Goal: Contribute content

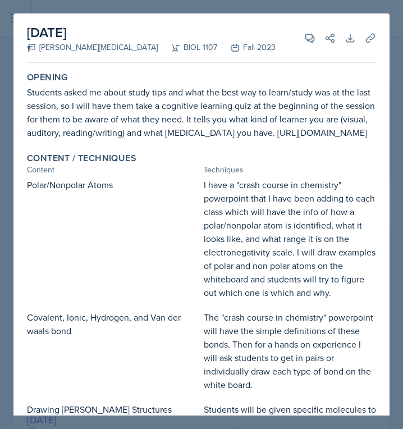
select select "all"
select select "6d02d006-d2ce-4ab3-bc11-53b48f3c94ca"
select select "1"
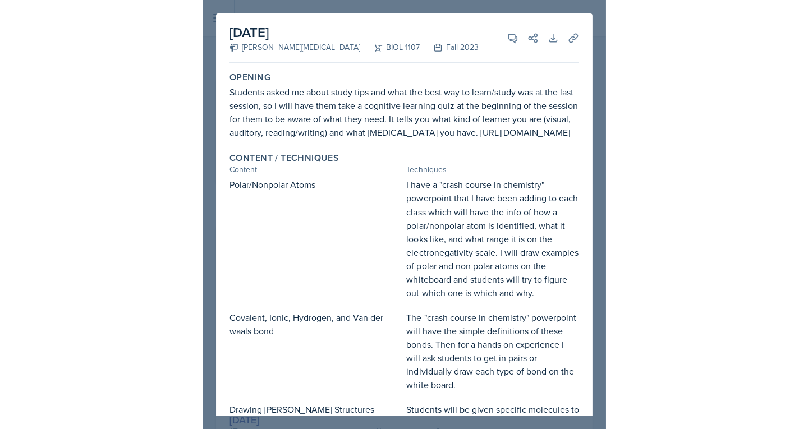
scroll to position [209, 0]
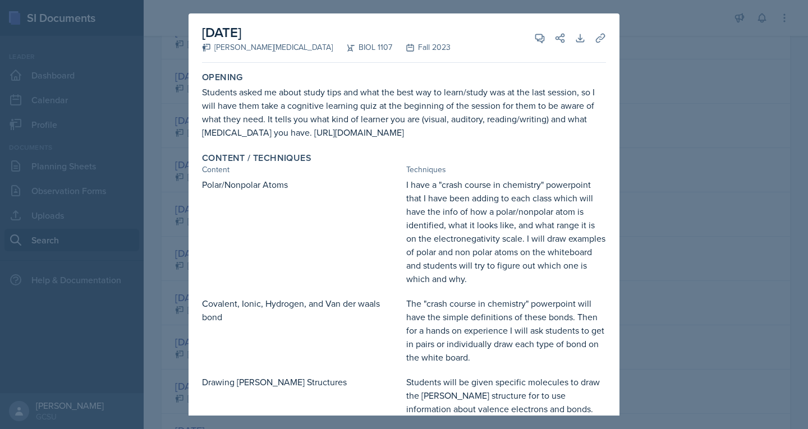
click at [402, 35] on div at bounding box center [404, 214] width 808 height 429
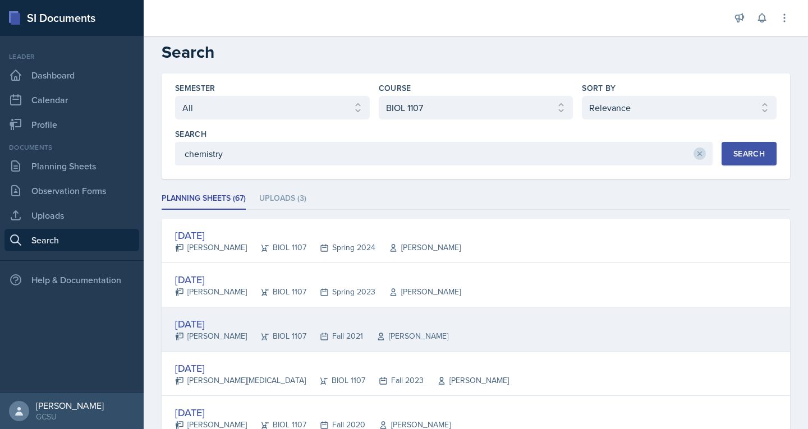
scroll to position [0, 0]
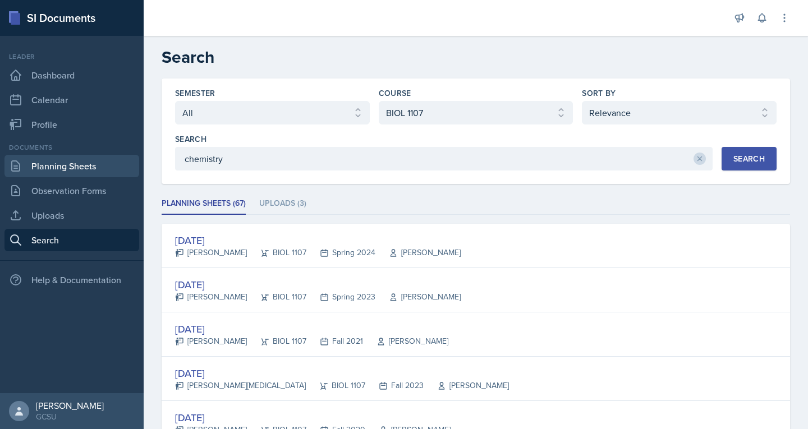
click at [70, 172] on link "Planning Sheets" at bounding box center [71, 166] width 135 height 22
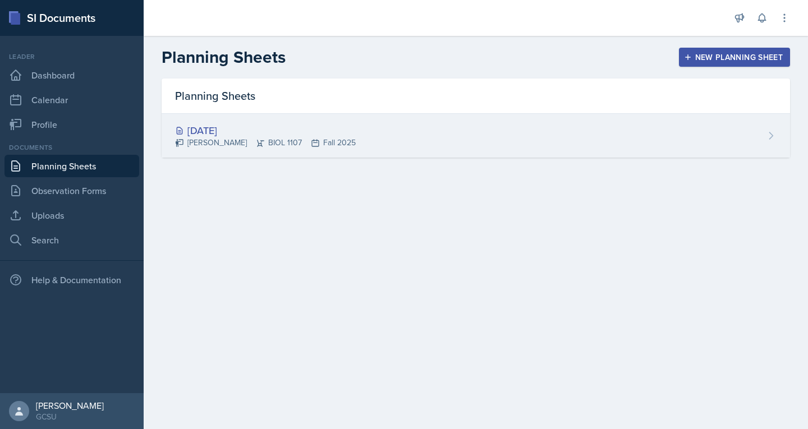
click at [256, 129] on div "[DATE]" at bounding box center [265, 130] width 181 height 15
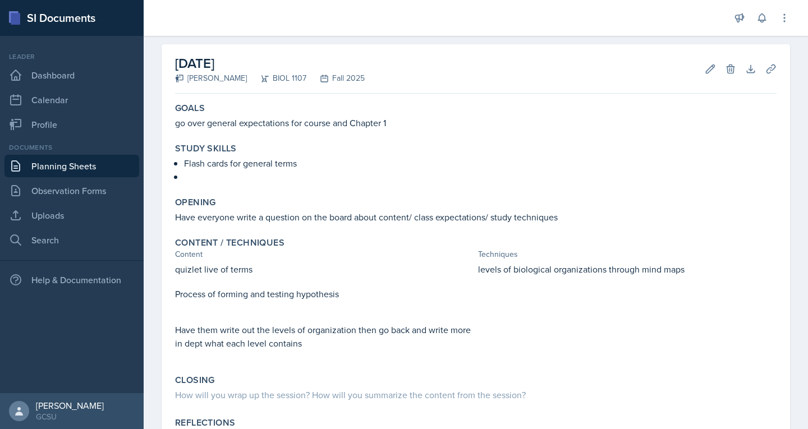
scroll to position [45, 0]
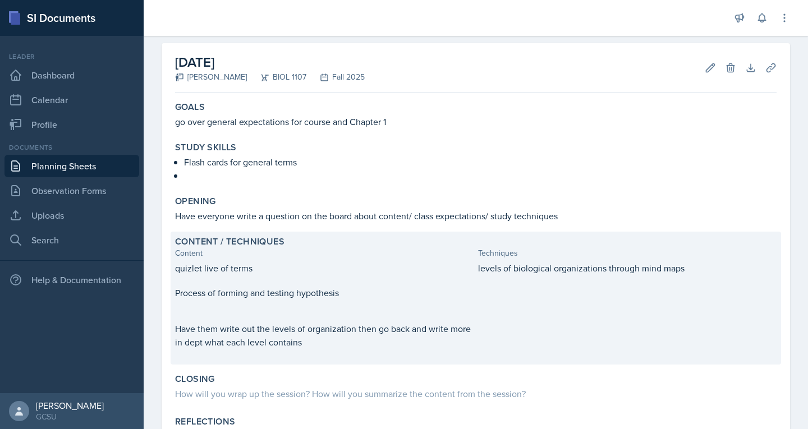
click at [264, 264] on p "quizlet live of terms" at bounding box center [324, 268] width 299 height 13
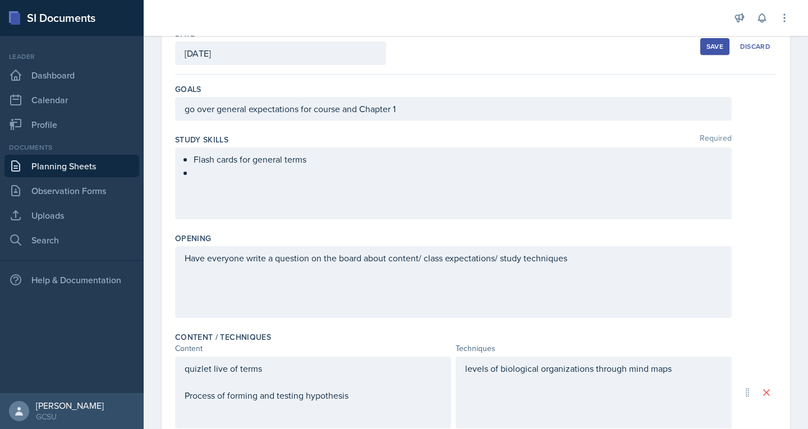
click at [239, 173] on p at bounding box center [458, 172] width 529 height 13
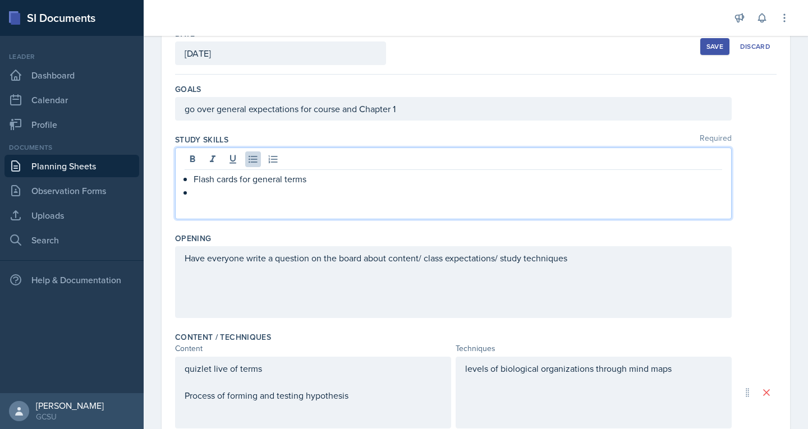
scroll to position [89, 0]
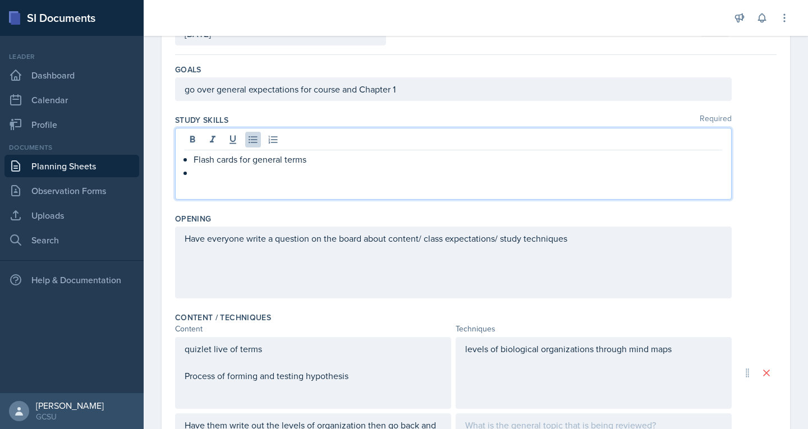
click at [239, 173] on p at bounding box center [458, 172] width 529 height 13
click at [241, 158] on p "Flash cards for general terms" at bounding box center [458, 159] width 529 height 13
click at [208, 170] on p at bounding box center [458, 172] width 529 height 13
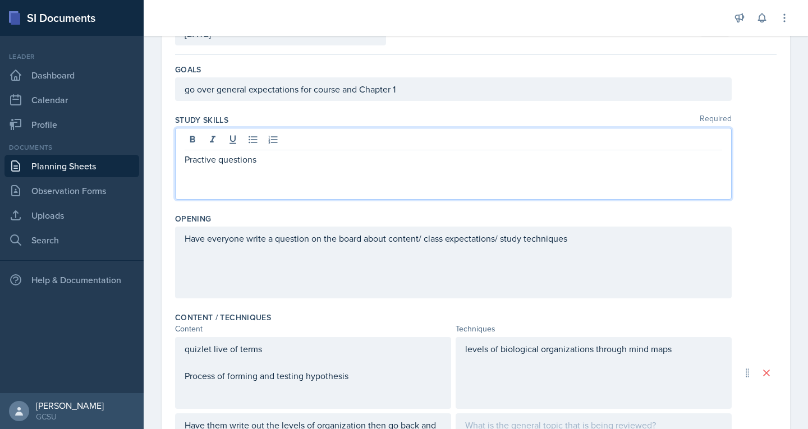
click at [204, 162] on p "Practive questions" at bounding box center [454, 159] width 538 height 13
click at [249, 144] on icon at bounding box center [253, 139] width 11 height 11
click at [215, 161] on p "Practive questions" at bounding box center [458, 159] width 529 height 13
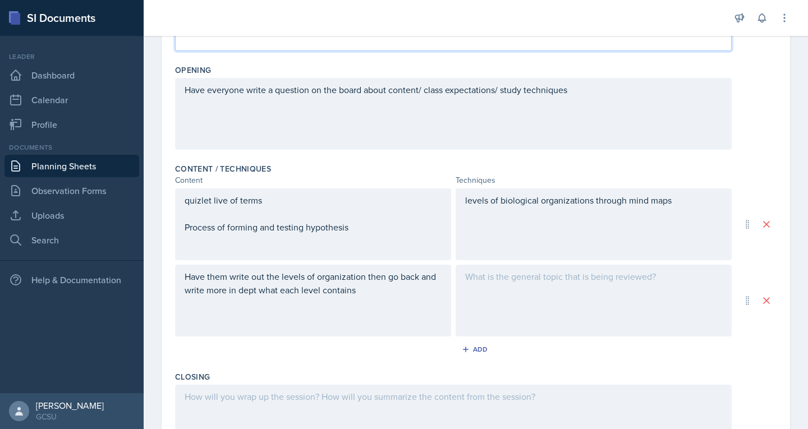
click at [213, 198] on p "quizlet live of terms" at bounding box center [313, 200] width 257 height 13
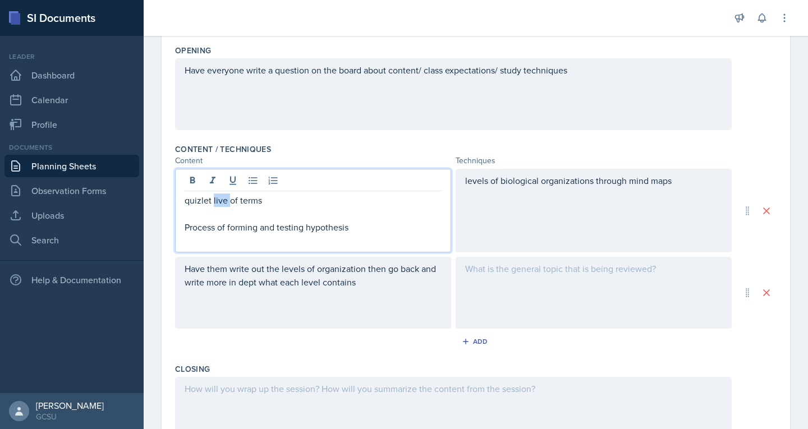
click at [213, 198] on p "quizlet live of terms" at bounding box center [313, 200] width 257 height 13
click at [227, 229] on p "Process of forming and testing hypothesis" at bounding box center [313, 227] width 257 height 13
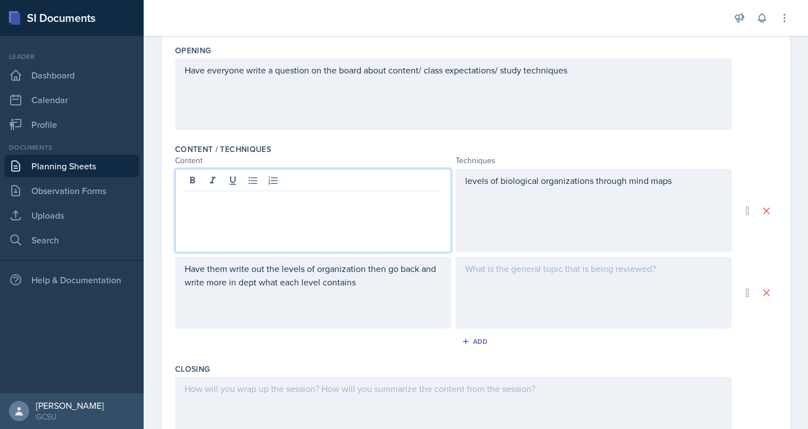
click at [402, 180] on div "levels of biological organizations through mind maps" at bounding box center [594, 211] width 276 height 84
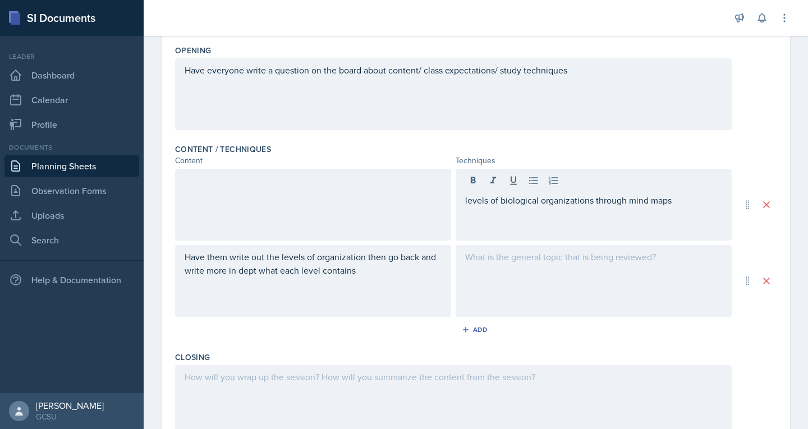
click at [402, 180] on div at bounding box center [593, 182] width 257 height 19
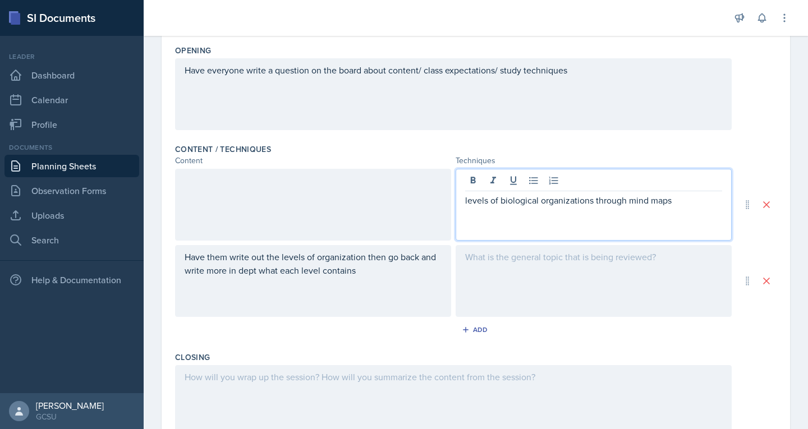
click at [402, 198] on p "levels of biological organizations through mind maps" at bounding box center [593, 200] width 257 height 13
click at [260, 201] on div at bounding box center [313, 201] width 257 height 54
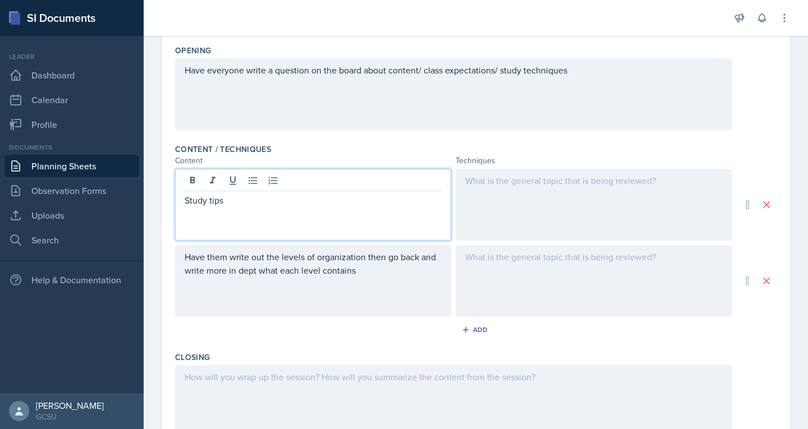
click at [402, 196] on div at bounding box center [594, 205] width 276 height 72
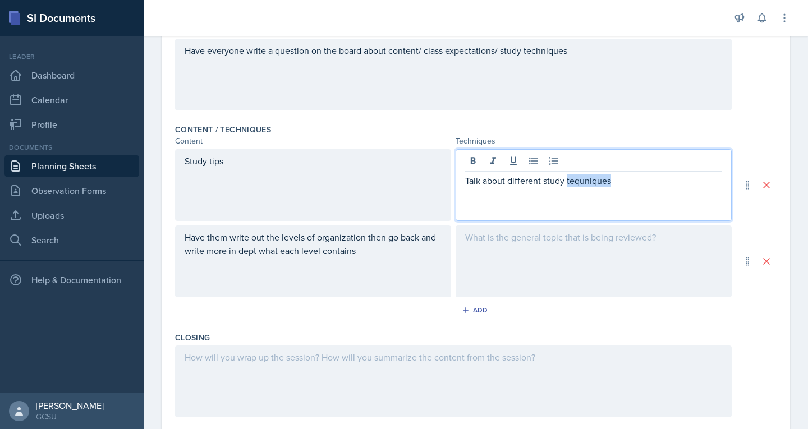
drag, startPoint x: 584, startPoint y: 183, endPoint x: 566, endPoint y: 177, distance: 18.8
click at [402, 177] on p "Talk about different study tequniques" at bounding box center [593, 180] width 257 height 13
click at [402, 184] on p "Talk about different study tequniques" at bounding box center [593, 180] width 257 height 13
click at [402, 181] on p "Talk about different study techniques" at bounding box center [593, 180] width 257 height 13
click at [349, 255] on p "Have them write out the levels of organization then go back and write more in d…" at bounding box center [313, 244] width 257 height 27
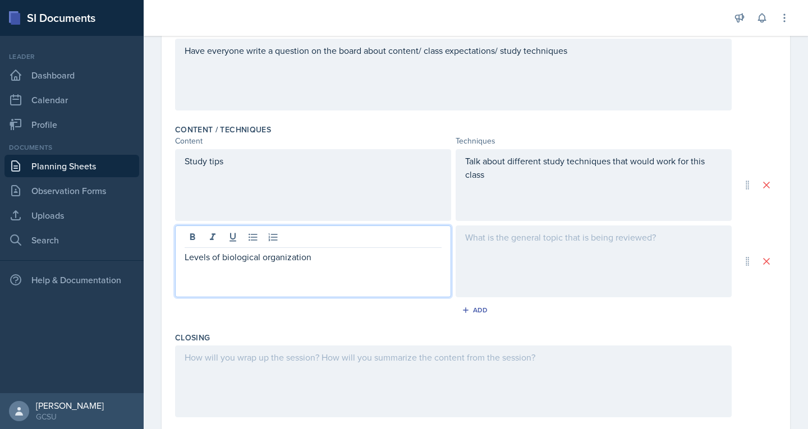
click at [402, 276] on div at bounding box center [594, 262] width 276 height 72
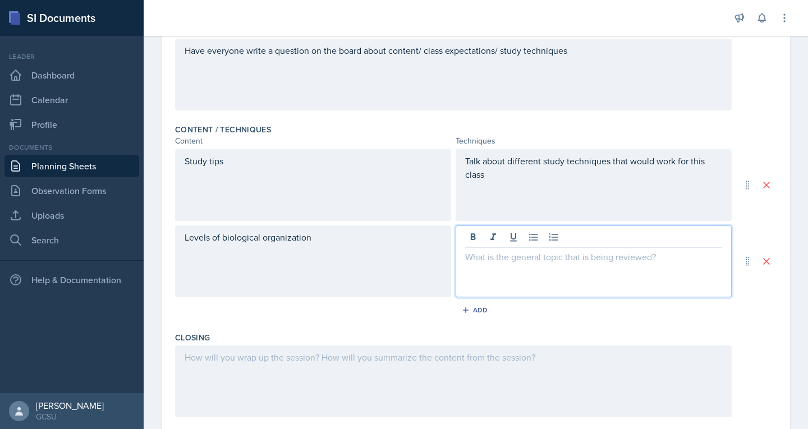
scroll to position [296, 0]
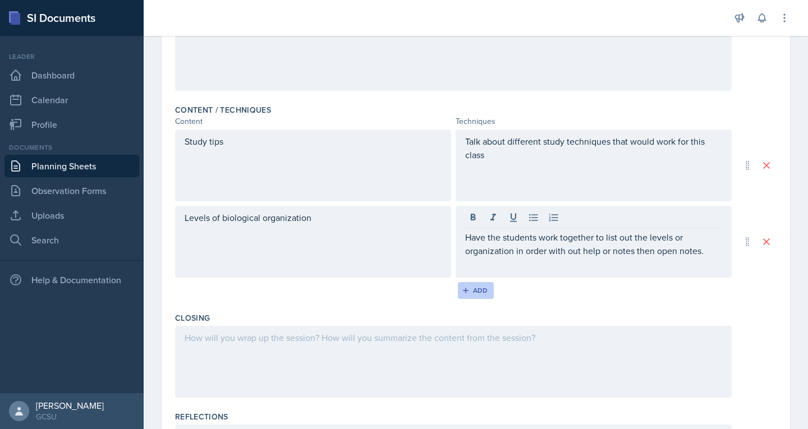
click at [402, 291] on div "Add" at bounding box center [476, 290] width 24 height 9
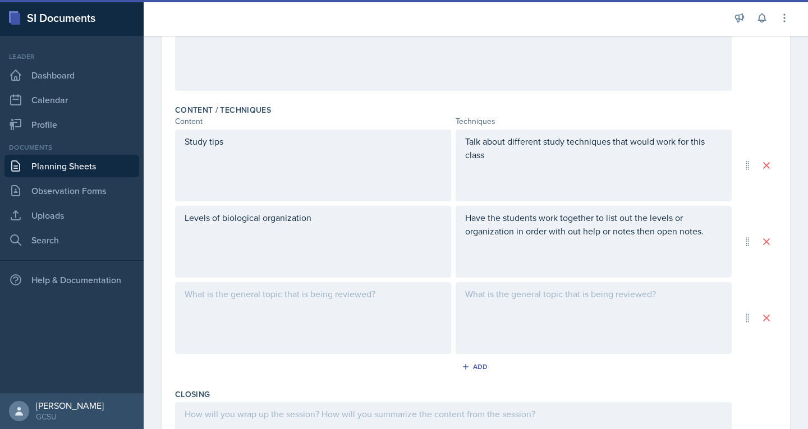
click at [279, 291] on div at bounding box center [313, 318] width 276 height 72
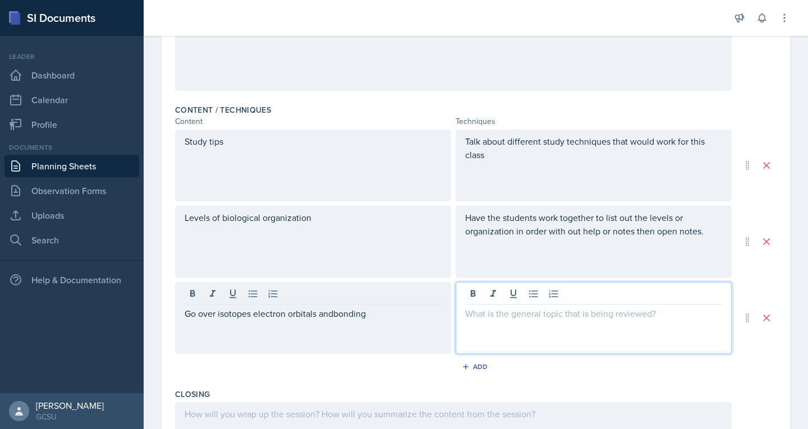
click at [402, 296] on div at bounding box center [594, 318] width 276 height 72
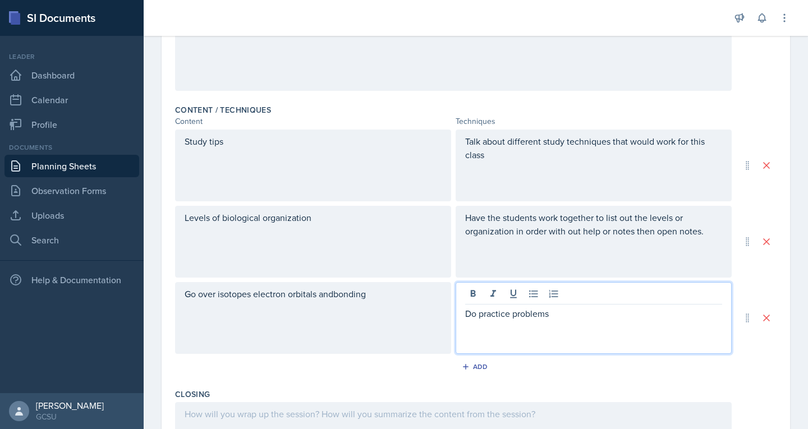
click at [331, 296] on div "Go over isotopes electron orbitals andbonding" at bounding box center [313, 318] width 276 height 72
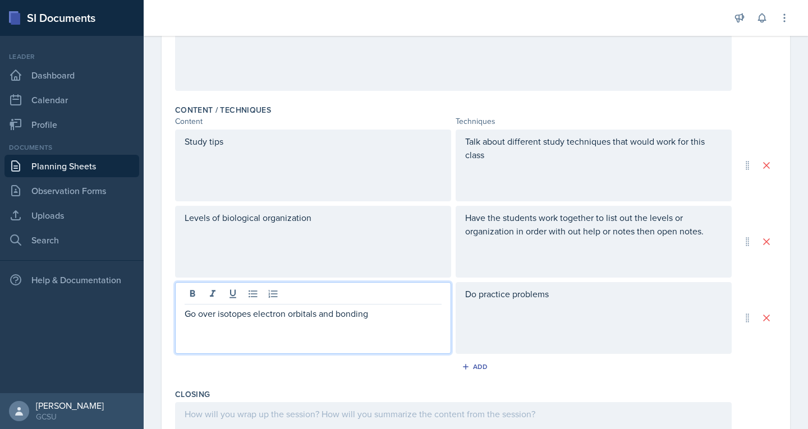
click at [402, 298] on div "Do practice problems" at bounding box center [594, 318] width 276 height 72
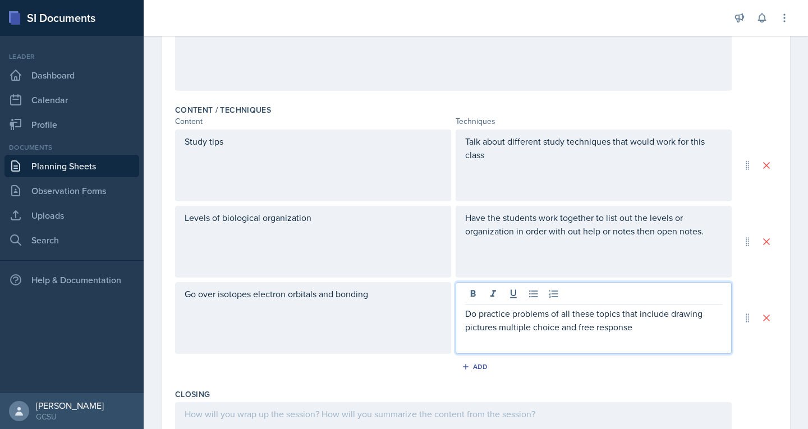
click at [402, 327] on p "Do practice problems of all these topics that include drawing pictures multiple…" at bounding box center [593, 320] width 257 height 27
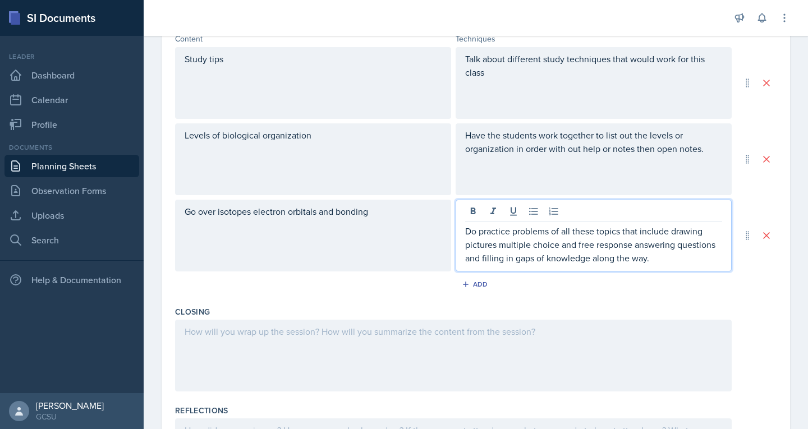
scroll to position [381, 0]
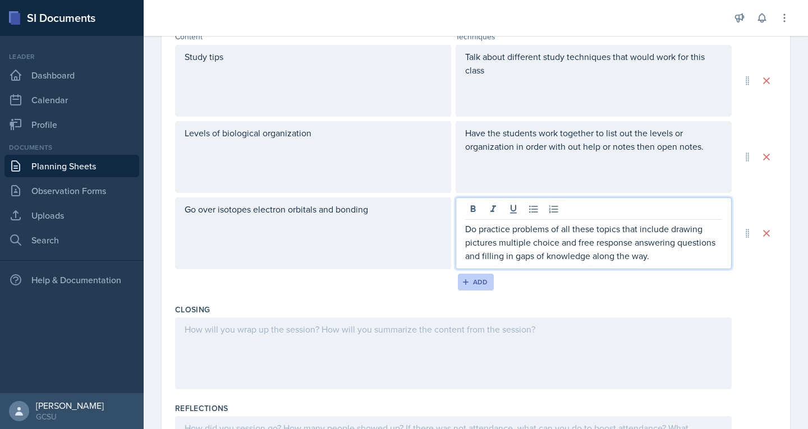
click at [402, 277] on button "Add" at bounding box center [476, 282] width 36 height 17
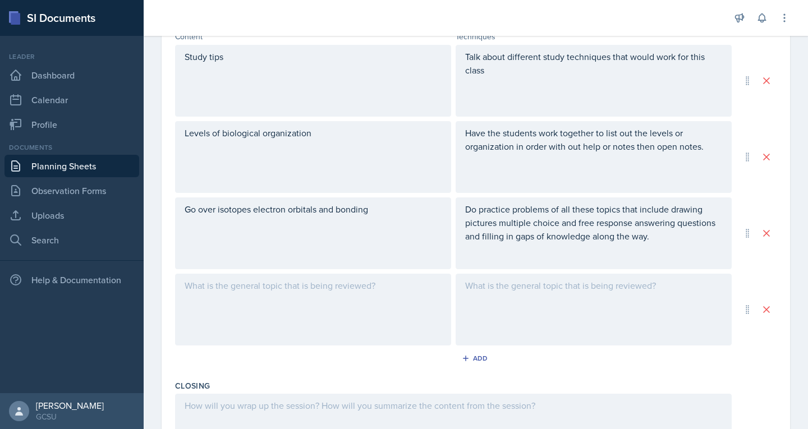
click at [299, 283] on div at bounding box center [313, 310] width 276 height 72
click at [402, 298] on div at bounding box center [594, 310] width 276 height 72
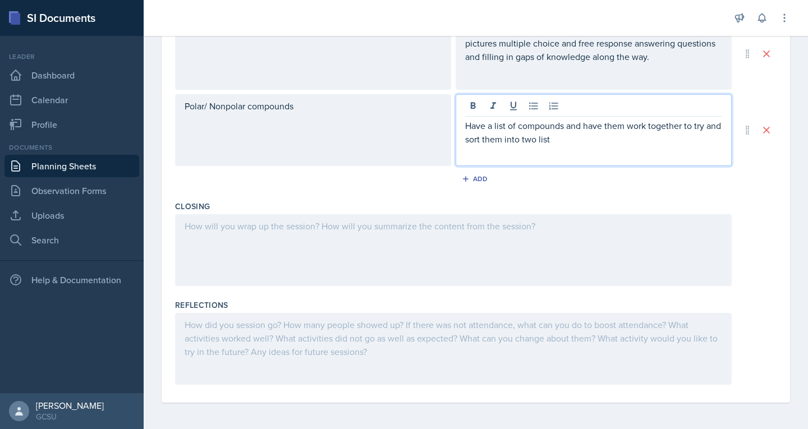
scroll to position [561, 0]
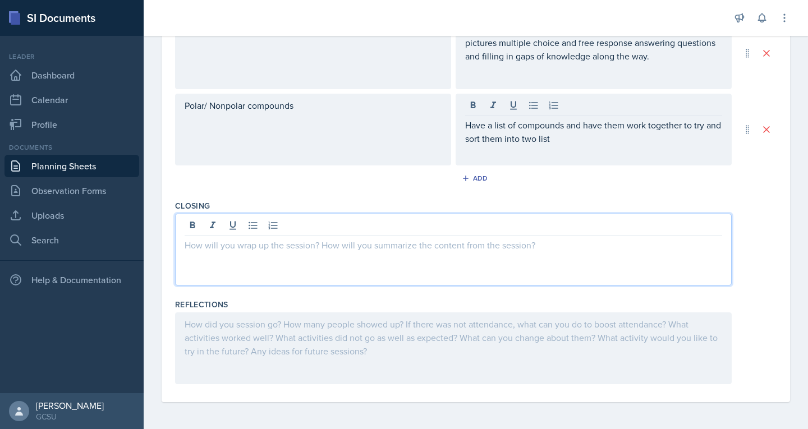
click at [402, 226] on div at bounding box center [453, 250] width 557 height 72
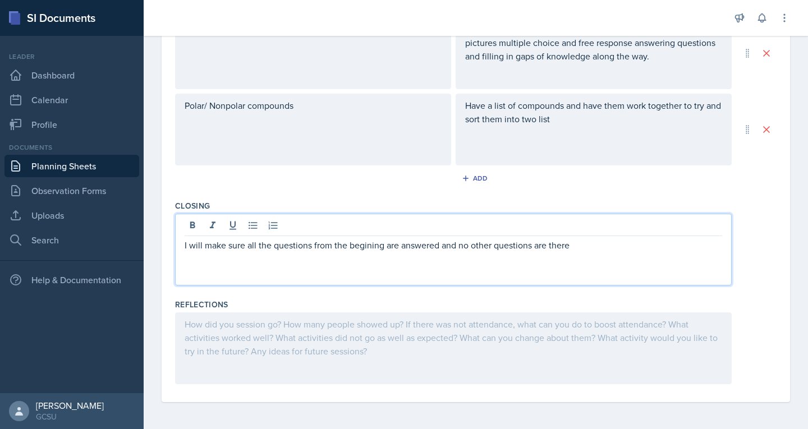
click at [368, 245] on p "I will make sure all the questions from the begining are answered and no other …" at bounding box center [454, 245] width 538 height 13
click at [252, 246] on p "I will make sure all the questions from the beginning are answered and no other…" at bounding box center [454, 245] width 538 height 13
click at [402, 248] on p "I will make sure all the questions from the beginning are answered and no other…" at bounding box center [454, 245] width 538 height 13
click at [402, 247] on p "I will make sure all the questions from the beginning are answered then pose th…" at bounding box center [454, 252] width 538 height 27
click at [402, 246] on p "I will make sure all the questions from the beginning are answered then pose th…" at bounding box center [454, 252] width 538 height 27
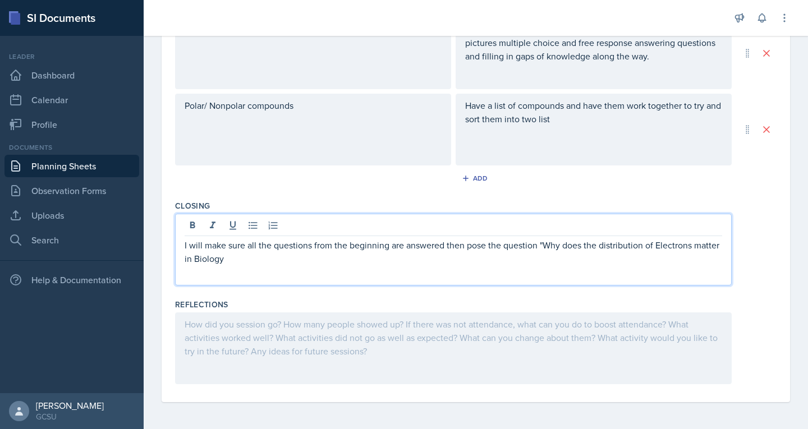
click at [257, 262] on p "I will make sure all the questions from the beginning are answered then pose th…" at bounding box center [454, 252] width 538 height 27
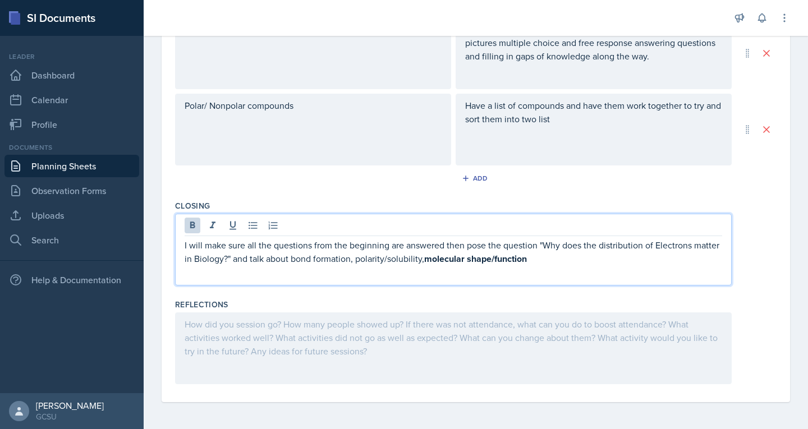
click at [402, 256] on strong "molecular shape/function" at bounding box center [475, 259] width 103 height 13
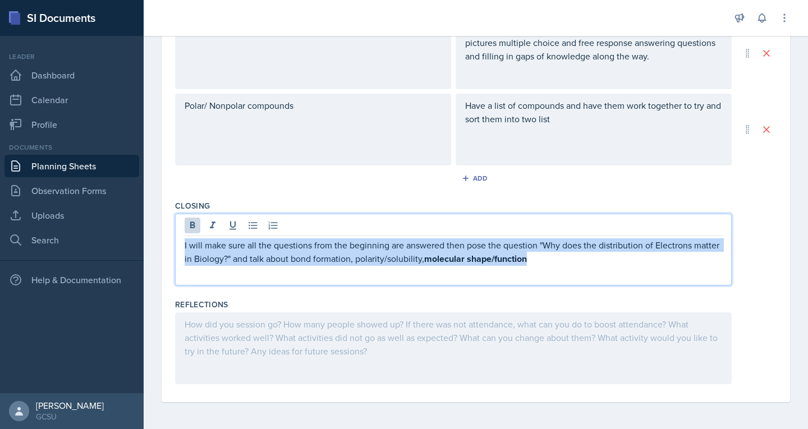
click at [402, 256] on strong "molecular shape/function" at bounding box center [475, 259] width 103 height 13
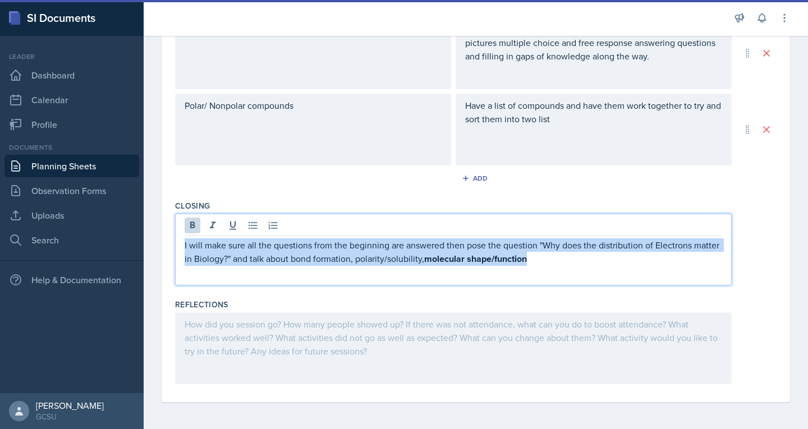
click at [402, 264] on p "I will make sure all the questions from the beginning are answered then pose th…" at bounding box center [454, 253] width 538 height 28
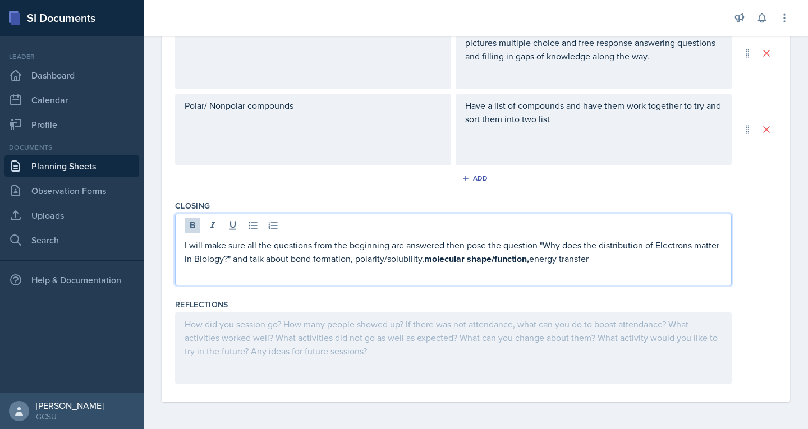
drag, startPoint x: 452, startPoint y: 260, endPoint x: 562, endPoint y: 265, distance: 109.6
click at [402, 265] on p "I will make sure all the questions from the beginning are answered then pose th…" at bounding box center [454, 253] width 538 height 28
click at [189, 227] on icon at bounding box center [192, 225] width 11 height 11
click at [364, 245] on p "I will make sure all the questions from the beginning are answered then pose th…" at bounding box center [454, 252] width 538 height 27
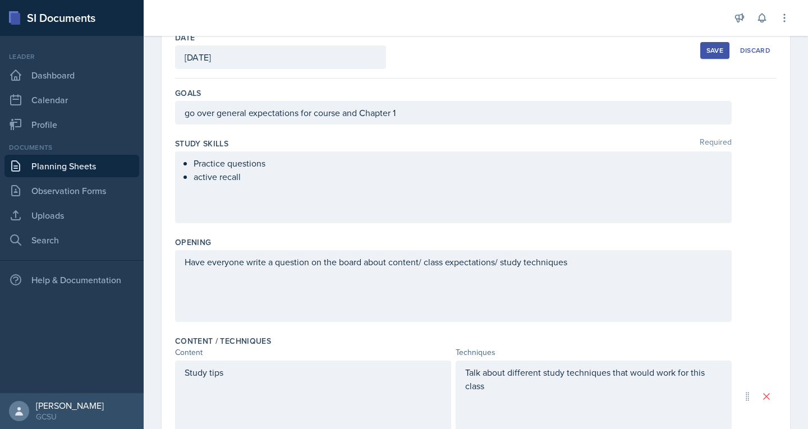
scroll to position [0, 0]
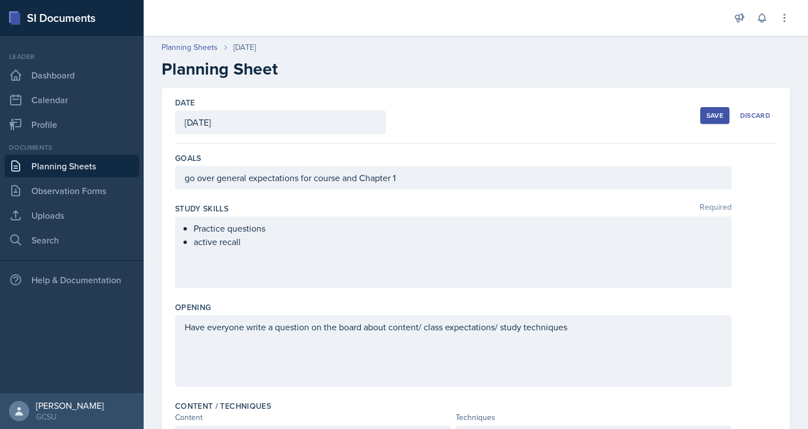
click at [402, 116] on div "Save" at bounding box center [715, 115] width 17 height 9
